Goal: Task Accomplishment & Management: Use online tool/utility

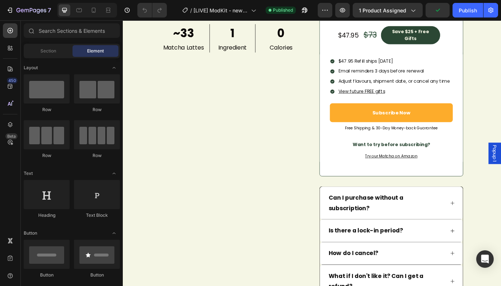
scroll to position [617, 0]
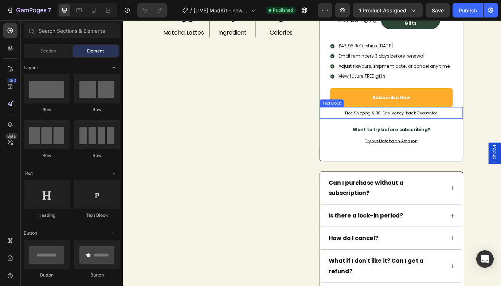
click at [373, 119] on div "Text Block" at bounding box center [364, 116] width 25 height 7
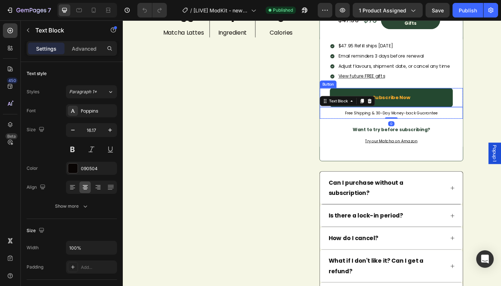
click at [388, 121] on link "Subscribe Now" at bounding box center [433, 110] width 142 height 22
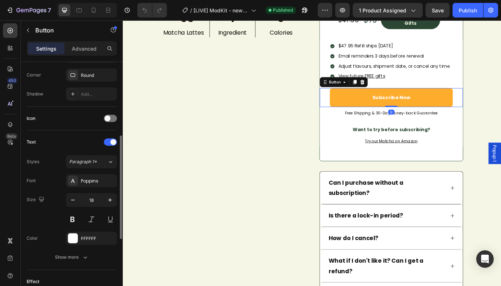
scroll to position [334, 0]
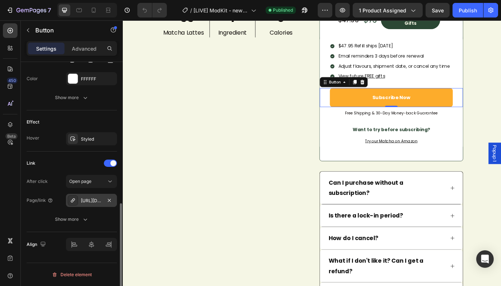
click at [88, 201] on div "[URL][DOMAIN_NAME]" at bounding box center [91, 200] width 21 height 7
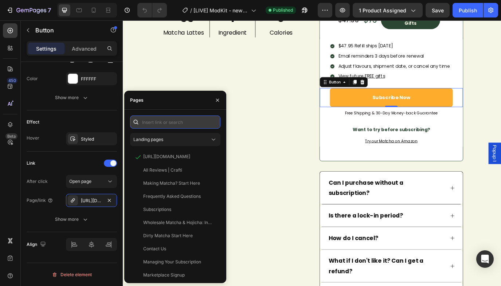
click at [167, 120] on input "text" at bounding box center [175, 121] width 90 height 13
paste input "[URL][DOMAIN_NAME]"
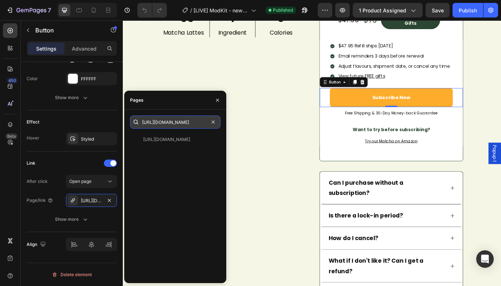
type input "[URL][DOMAIN_NAME]"
click at [175, 123] on input "[URL][DOMAIN_NAME]" at bounding box center [175, 121] width 90 height 13
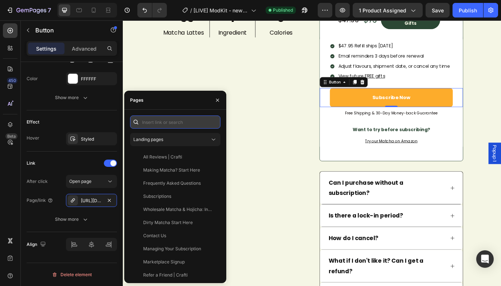
scroll to position [0, 0]
paste input "[URL][DOMAIN_NAME]"
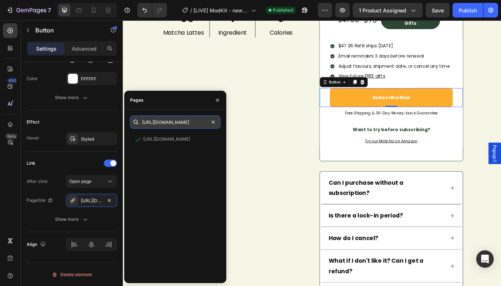
type input "[URL][DOMAIN_NAME]"
click at [302, 141] on div "Product Images ~33 Text Block Matcha Lattes Text Block 1 Text Block Ingredient …" at bounding box center [249, 96] width 166 height 584
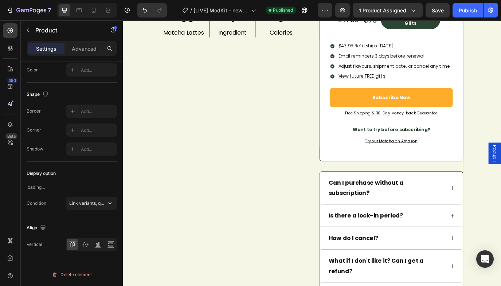
scroll to position [0, 0]
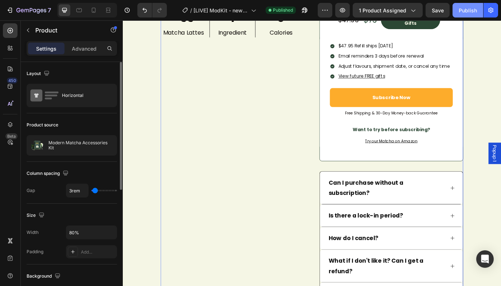
click at [469, 13] on div "Publish" at bounding box center [468, 11] width 18 height 8
